Goal: Task Accomplishment & Management: Manage account settings

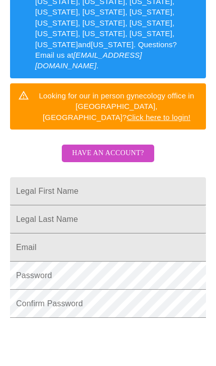
scroll to position [263, 0]
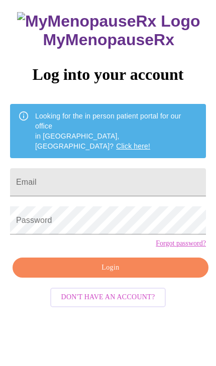
scroll to position [10, 0]
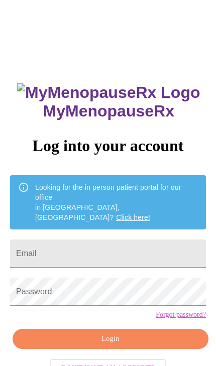
click at [108, 239] on input "Email" at bounding box center [108, 253] width 196 height 28
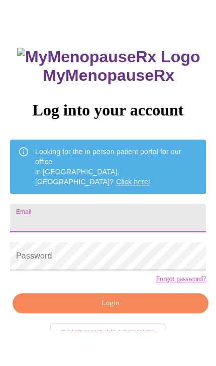
type input "[EMAIL_ADDRESS][DOMAIN_NAME]"
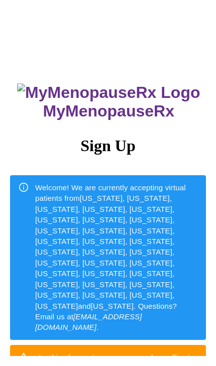
scroll to position [10, 0]
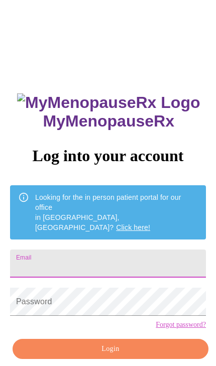
scroll to position [116, 0]
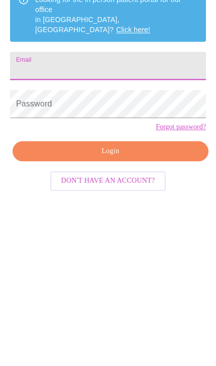
type input "[EMAIL_ADDRESS][DOMAIN_NAME]"
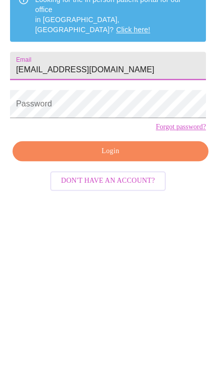
scroll to position [56, 0]
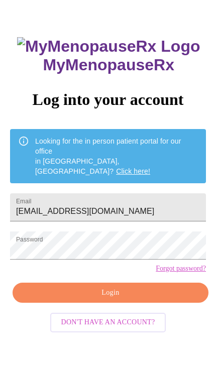
click at [119, 293] on span "Login" at bounding box center [110, 293] width 173 height 13
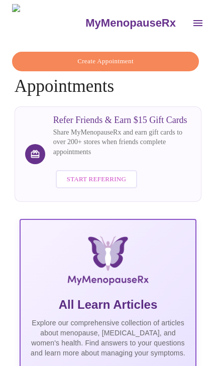
click at [186, 21] on button "open drawer" at bounding box center [198, 23] width 24 height 24
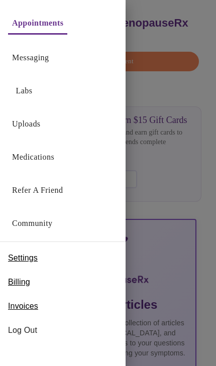
click at [27, 265] on link "Settings" at bounding box center [23, 258] width 30 height 16
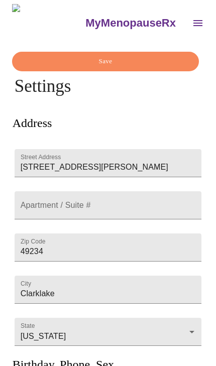
click at [186, 21] on button "open drawer" at bounding box center [198, 23] width 24 height 24
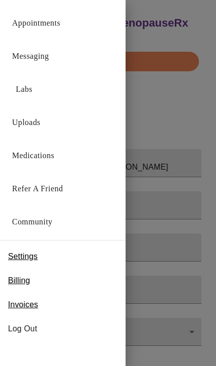
click at [186, 121] on div at bounding box center [108, 183] width 216 height 366
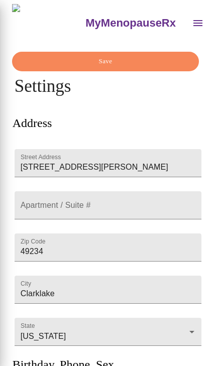
click at [186, 142] on div "Street Address [STREET_ADDRESS][PERSON_NAME]" at bounding box center [108, 163] width 191 height 42
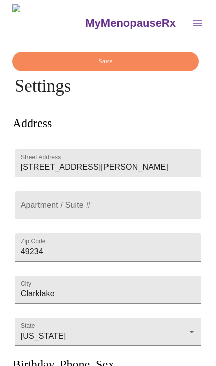
click at [186, 25] on button "open drawer" at bounding box center [198, 23] width 24 height 24
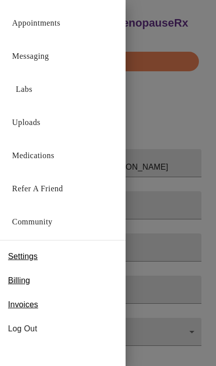
click at [177, 30] on div at bounding box center [108, 183] width 216 height 366
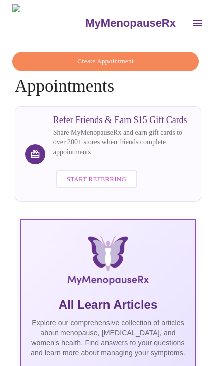
click at [186, 27] on button "open drawer" at bounding box center [198, 23] width 24 height 24
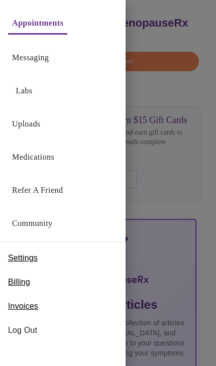
click at [184, 25] on div at bounding box center [108, 183] width 216 height 366
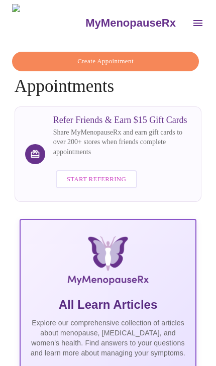
click at [189, 30] on div "MyMenopauseRx" at bounding box center [108, 23] width 208 height 38
click at [192, 24] on icon "open drawer" at bounding box center [198, 23] width 12 height 12
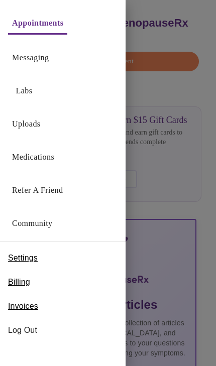
scroll to position [2, 0]
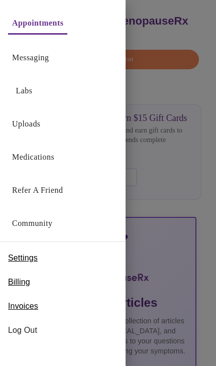
click at [178, 264] on div at bounding box center [108, 183] width 216 height 366
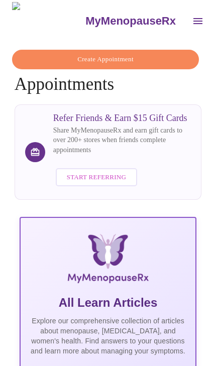
click at [138, 330] on p "Explore our comprehensive collection of articles about menopause, [MEDICAL_DATA…" at bounding box center [108, 336] width 159 height 40
